Goal: Information Seeking & Learning: Learn about a topic

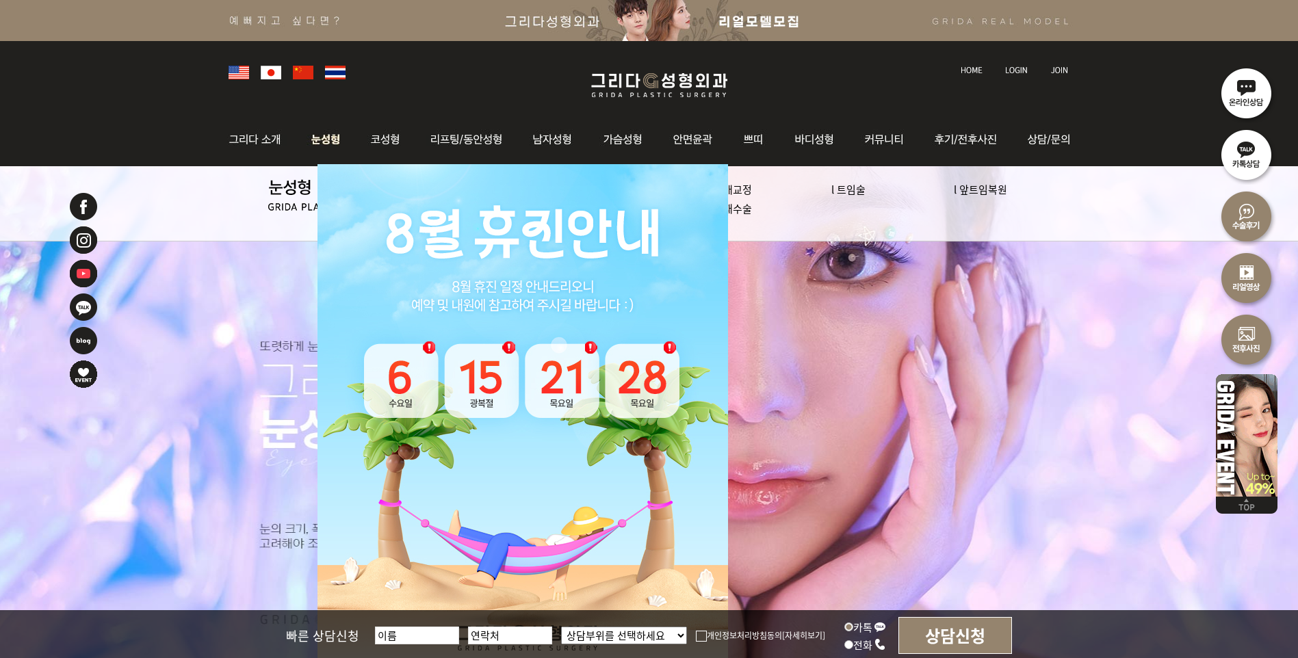
click at [322, 138] on img at bounding box center [326, 139] width 61 height 53
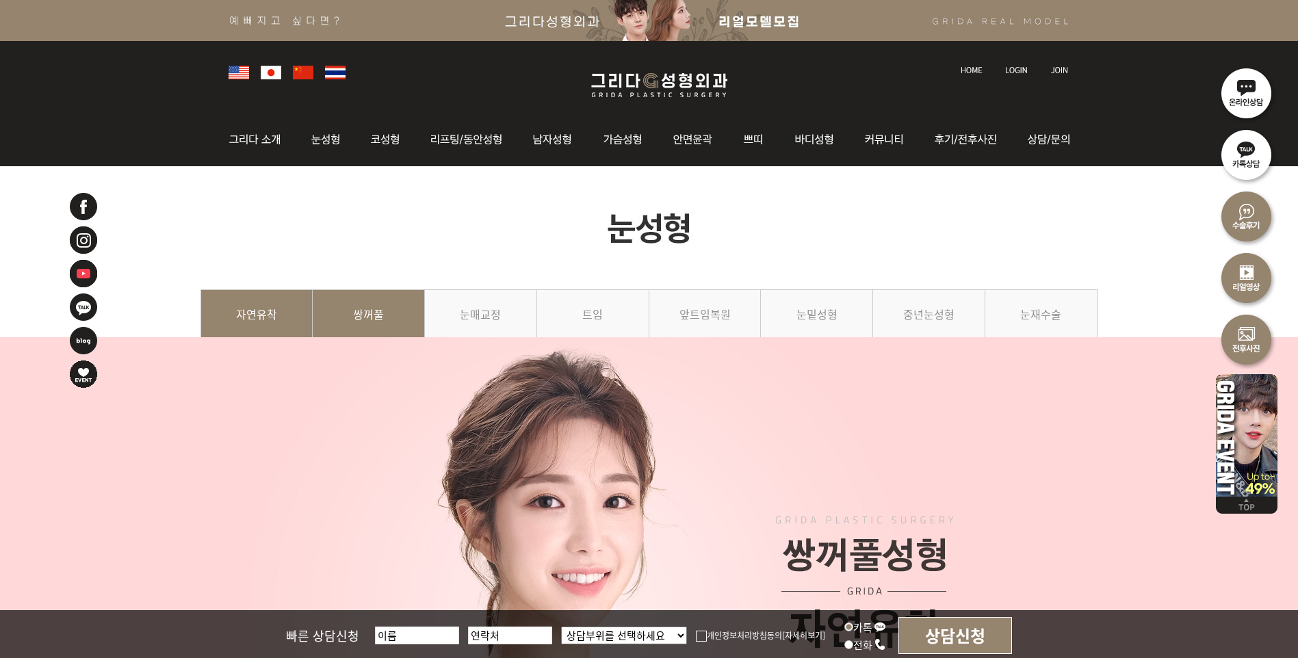
click at [392, 324] on link "쌍꺼풀" at bounding box center [369, 321] width 112 height 62
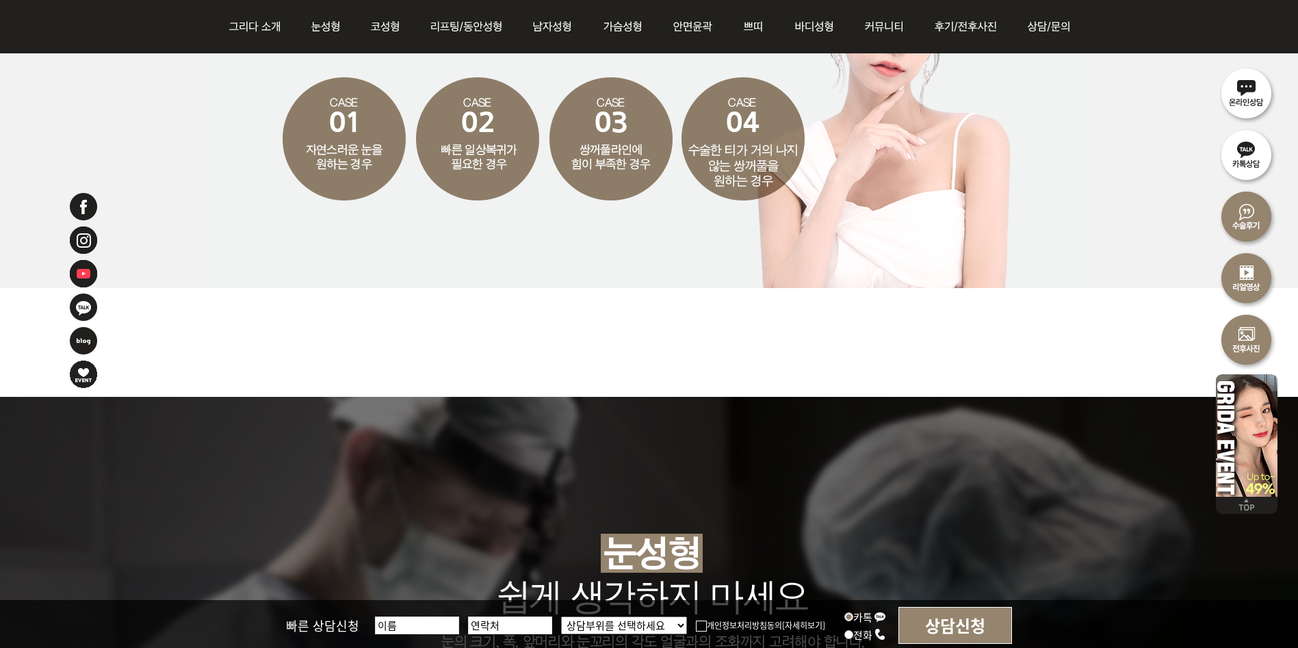
scroll to position [1917, 0]
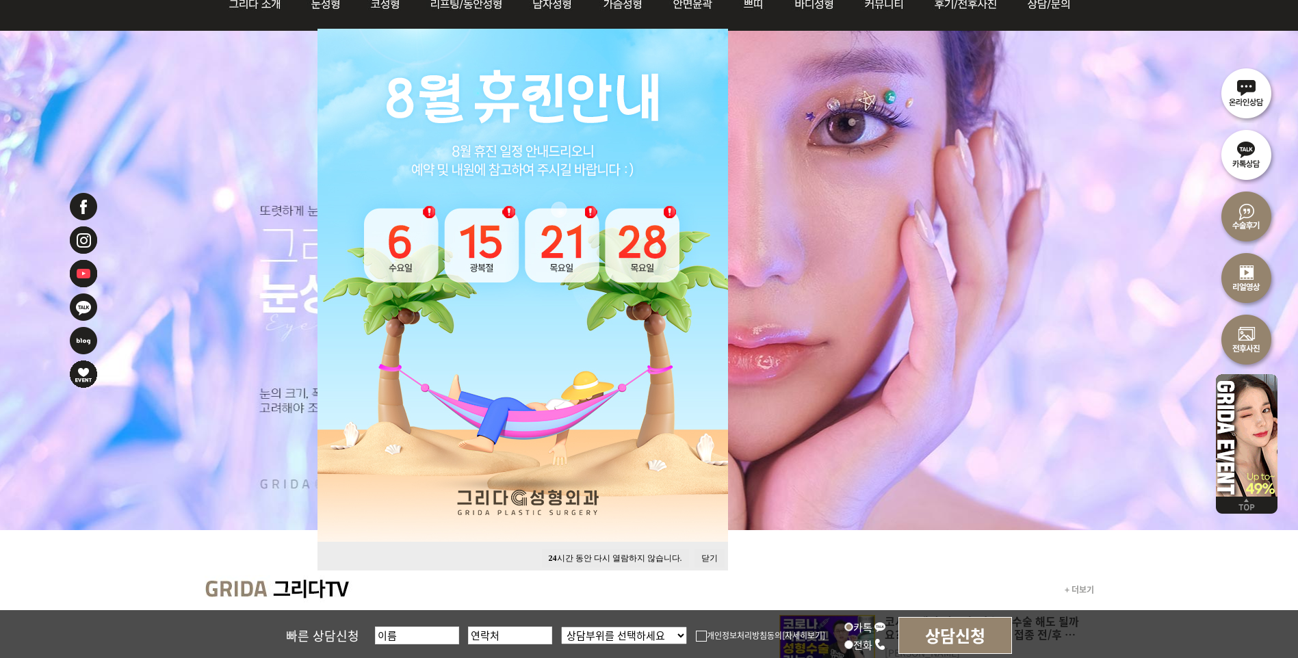
scroll to position [137, 0]
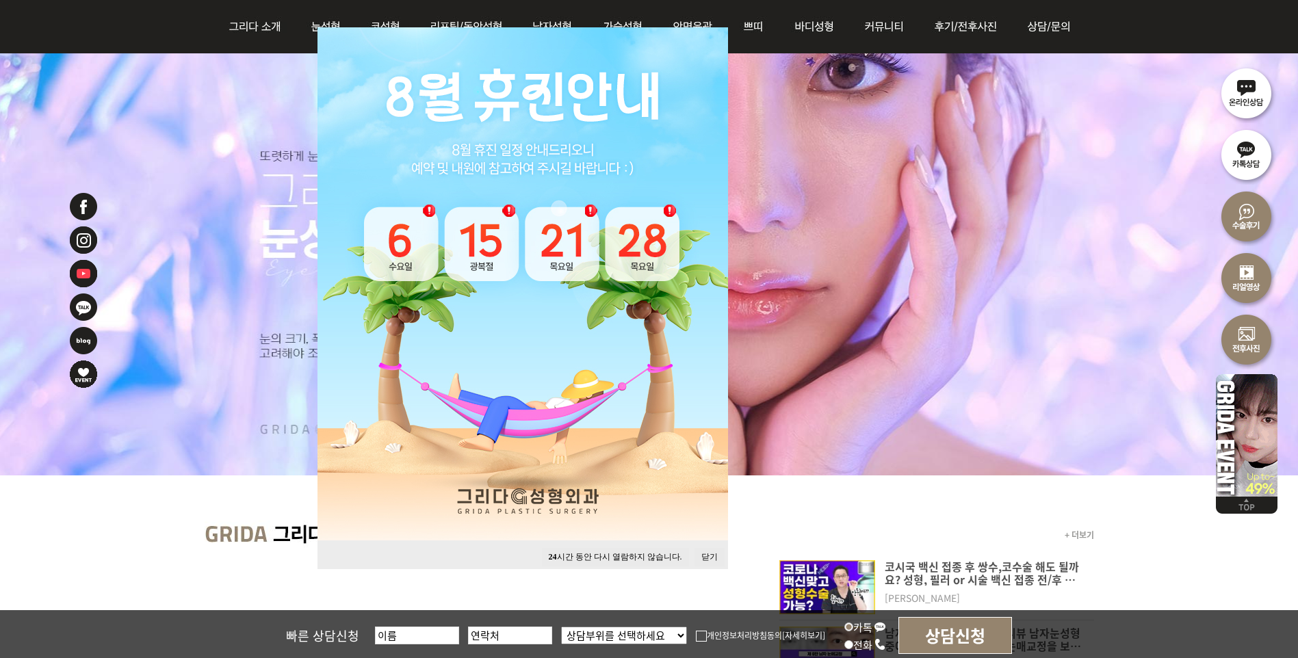
click at [700, 544] on div "24 시간 동안 다시 열람하지 않습니다. 닫기" at bounding box center [523, 555] width 411 height 29
click at [715, 566] on div "24 시간 동안 다시 열람하지 않습니다. 닫기" at bounding box center [523, 555] width 411 height 29
click at [713, 556] on button "닫기" at bounding box center [710, 557] width 30 height 18
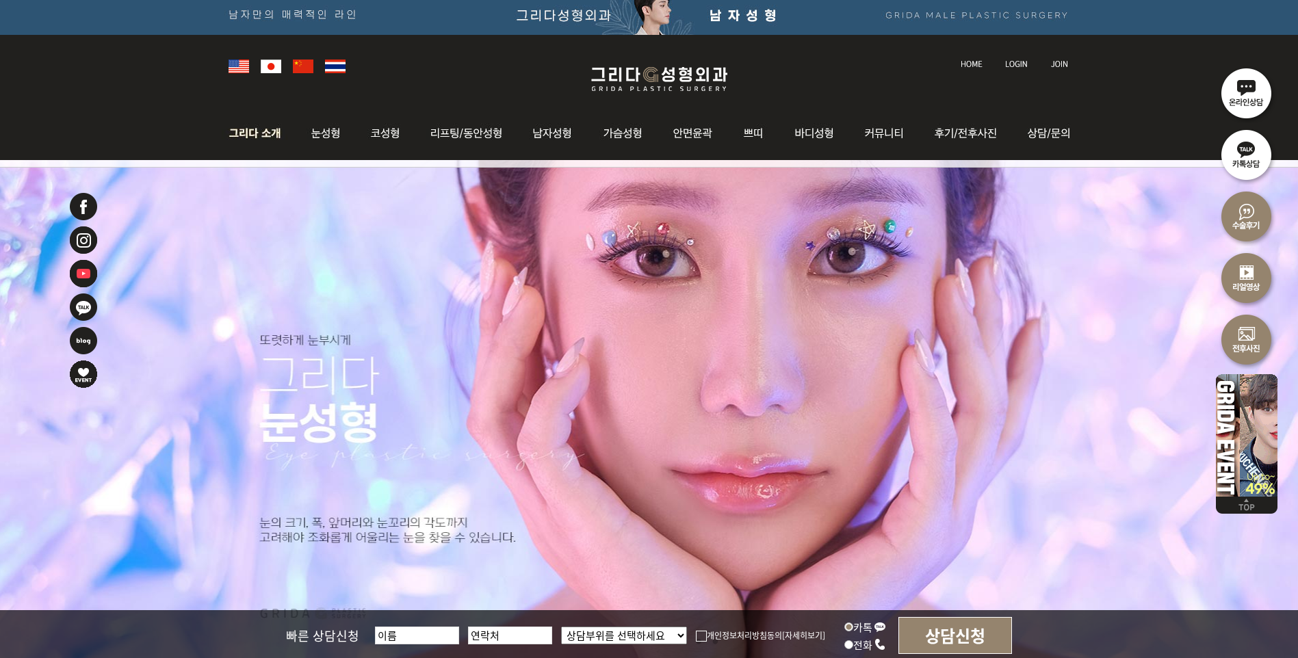
scroll to position [0, 0]
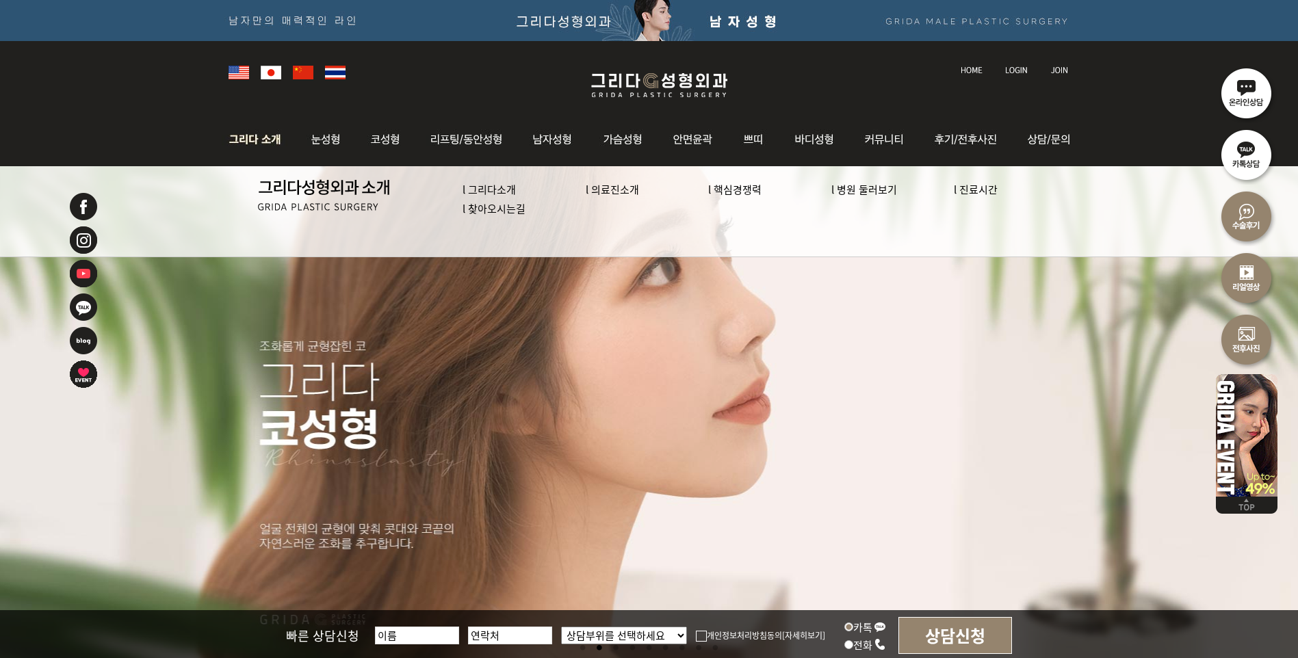
click at [614, 188] on link "l 의료진소개" at bounding box center [612, 189] width 53 height 14
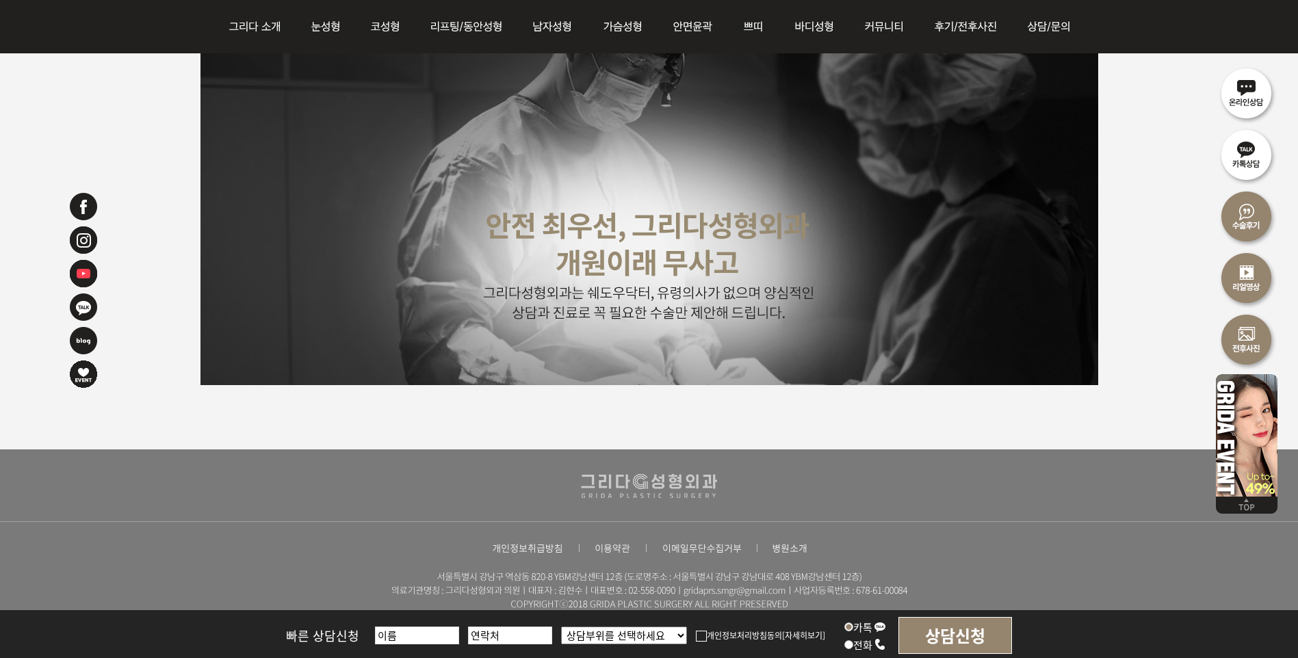
scroll to position [3422, 0]
